Goal: Entertainment & Leisure: Consume media (video, audio)

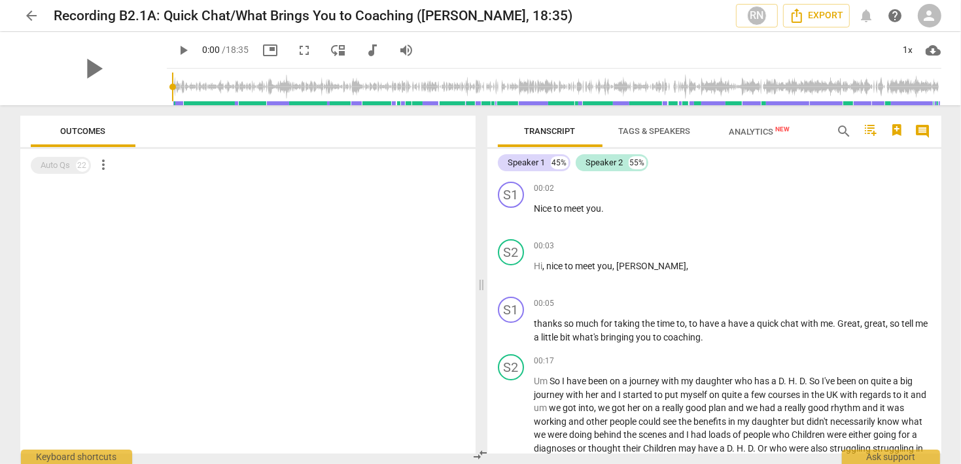
click at [176, 48] on span "play_arrow" at bounding box center [184, 51] width 16 height 16
click at [137, 90] on div "pause" at bounding box center [93, 68] width 146 height 73
click at [263, 49] on span "picture_in_picture" at bounding box center [271, 51] width 16 height 16
click at [297, 56] on span "fullscreen" at bounding box center [305, 51] width 16 height 16
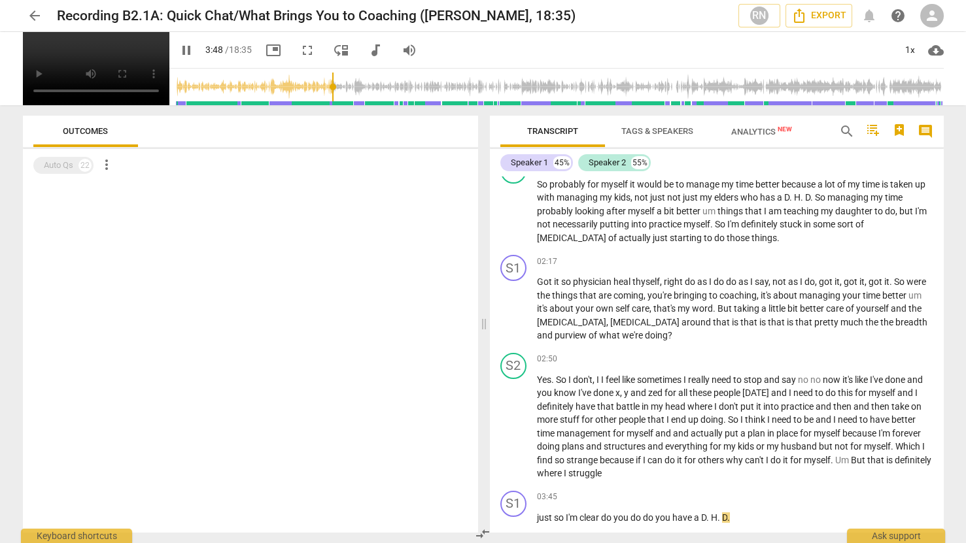
scroll to position [796, 0]
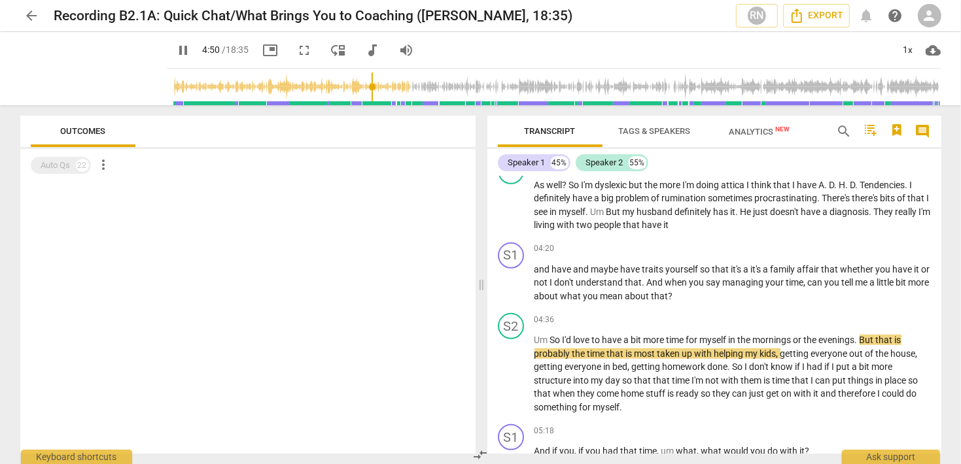
click at [297, 51] on span "fullscreen" at bounding box center [305, 51] width 16 height 16
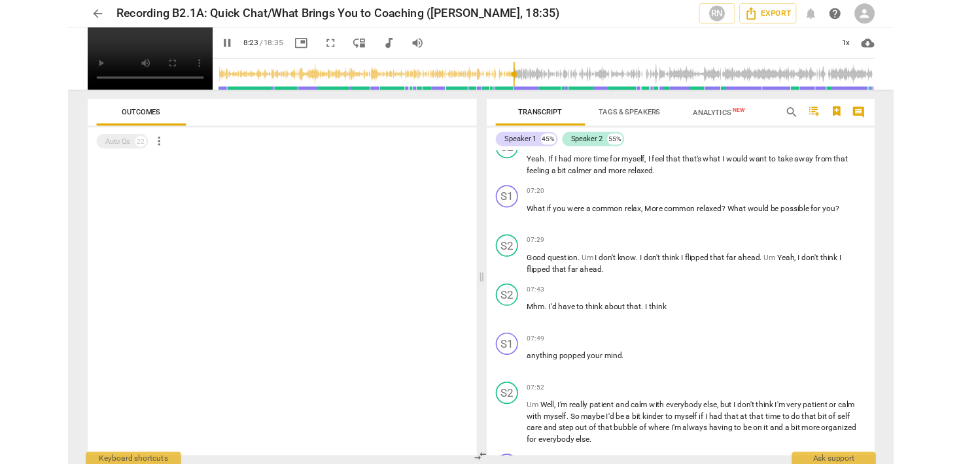
scroll to position [1945, 0]
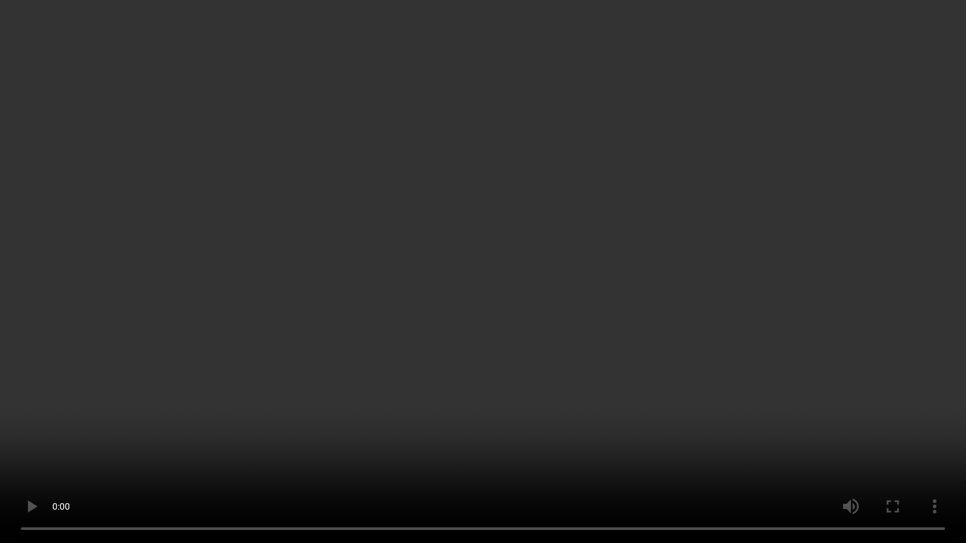
click at [513, 270] on video at bounding box center [483, 271] width 966 height 543
click at [453, 300] on video at bounding box center [483, 271] width 966 height 543
type input "566"
click at [505, 341] on video at bounding box center [483, 271] width 966 height 543
click at [482, 287] on video at bounding box center [483, 271] width 966 height 543
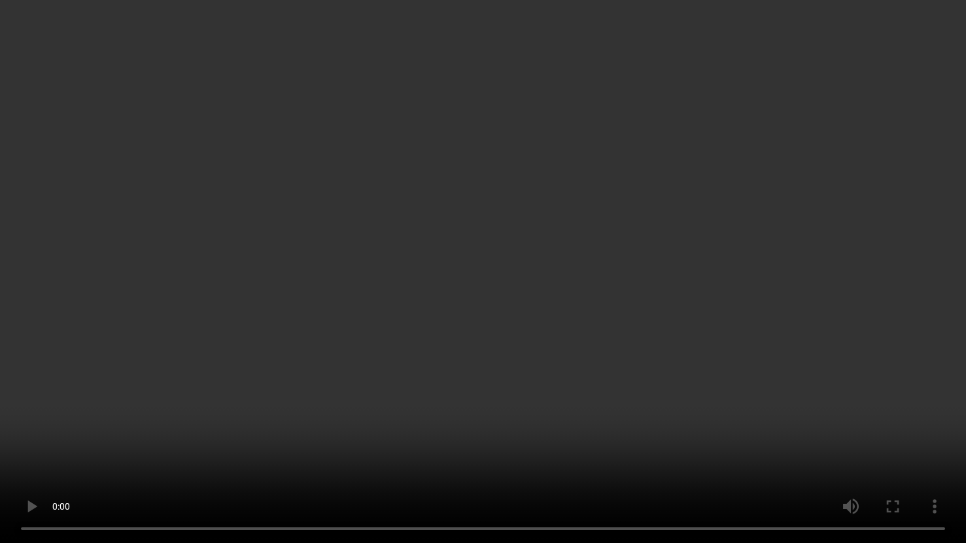
click at [471, 251] on video at bounding box center [483, 271] width 966 height 543
click at [501, 264] on video at bounding box center [483, 271] width 966 height 543
click at [824, 50] on video at bounding box center [483, 271] width 966 height 543
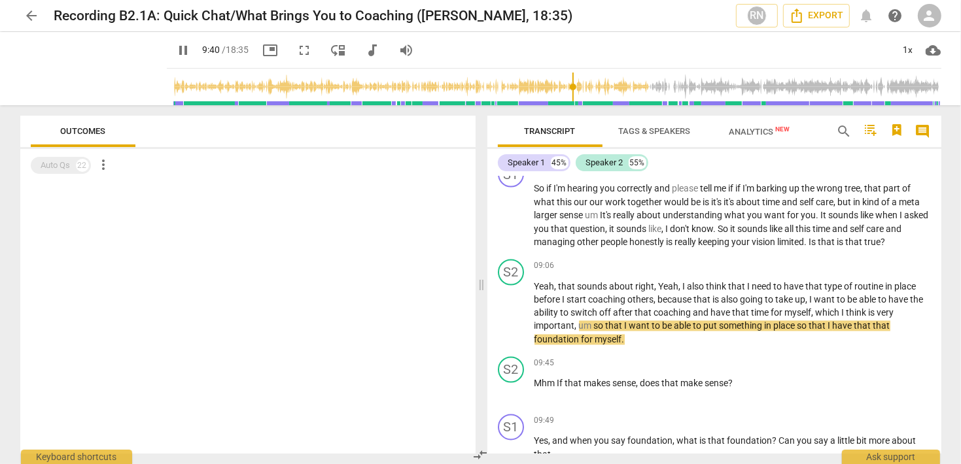
click at [176, 53] on span "pause" at bounding box center [184, 51] width 16 height 16
type input "581"
